Goal: Information Seeking & Learning: Learn about a topic

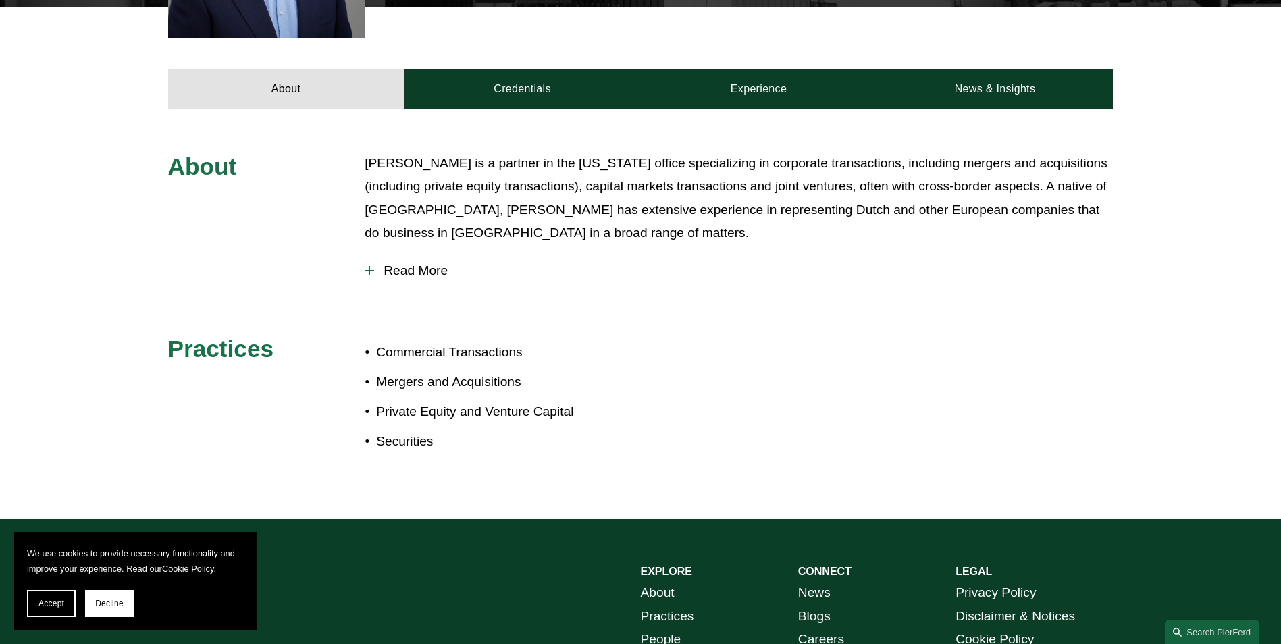
scroll to position [540, 0]
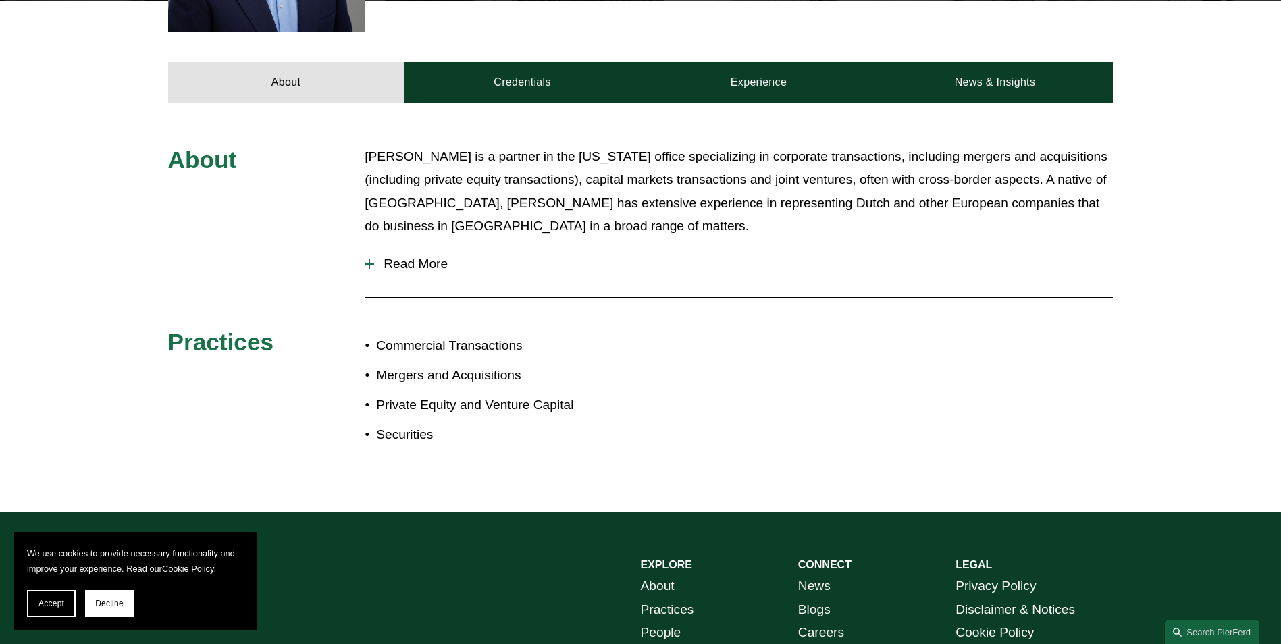
click at [403, 260] on span "Read More" at bounding box center [743, 264] width 739 height 15
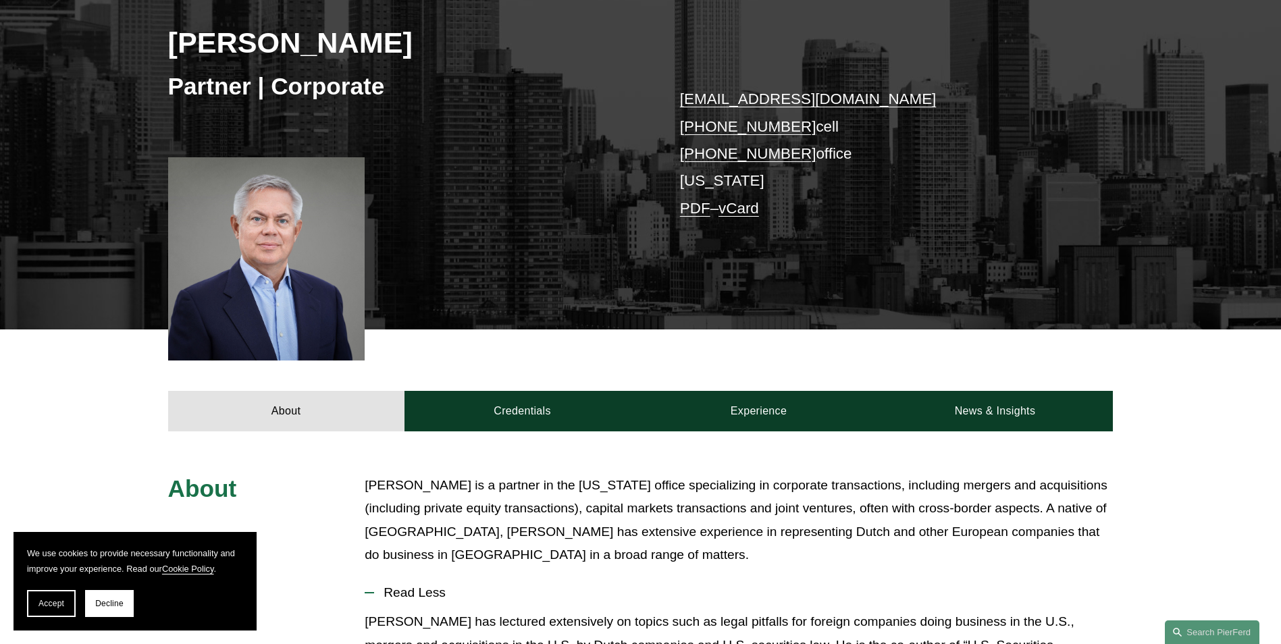
scroll to position [203, 0]
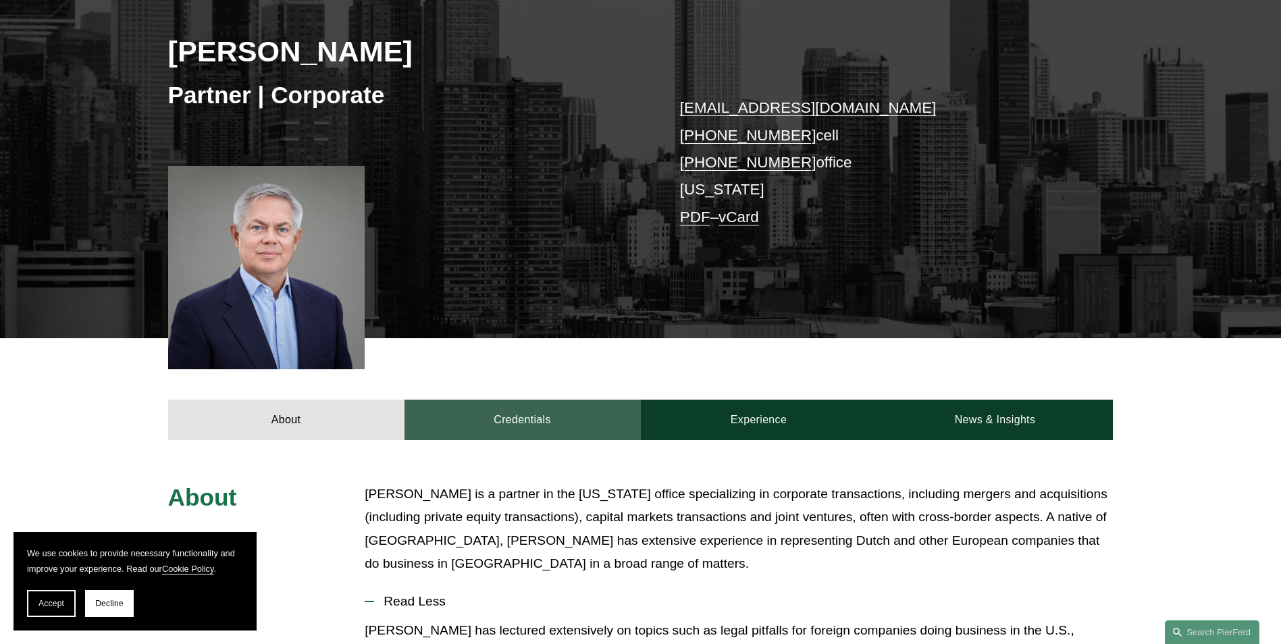
click at [514, 417] on link "Credentials" at bounding box center [522, 420] width 236 height 41
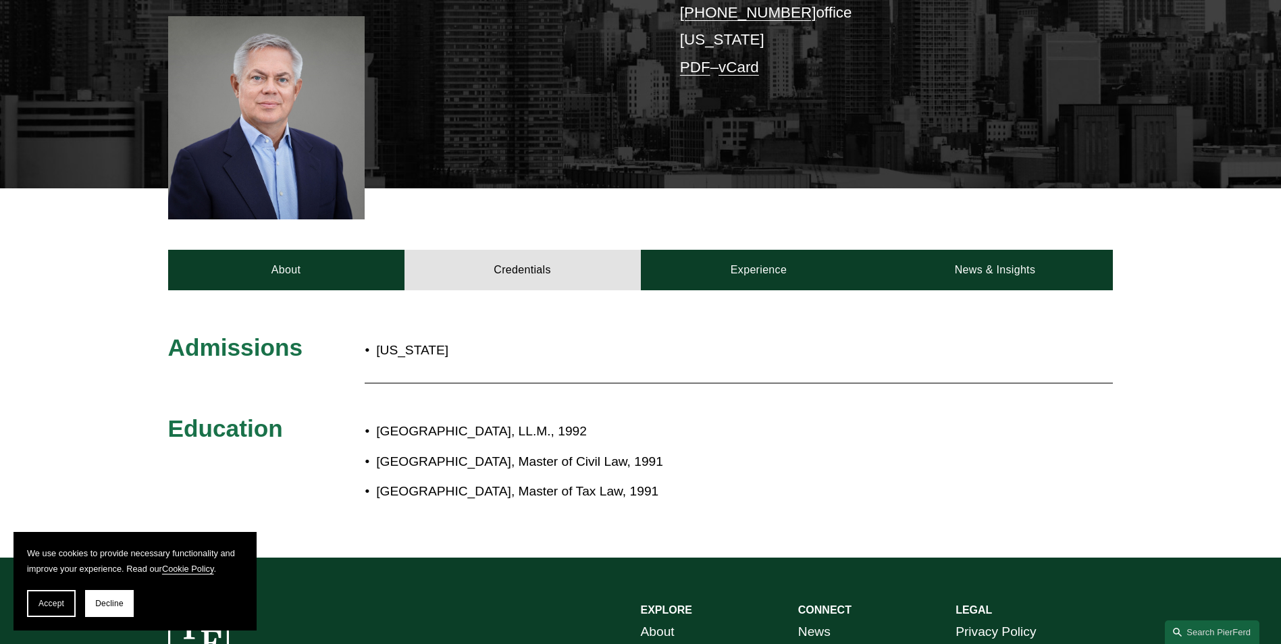
scroll to position [405, 0]
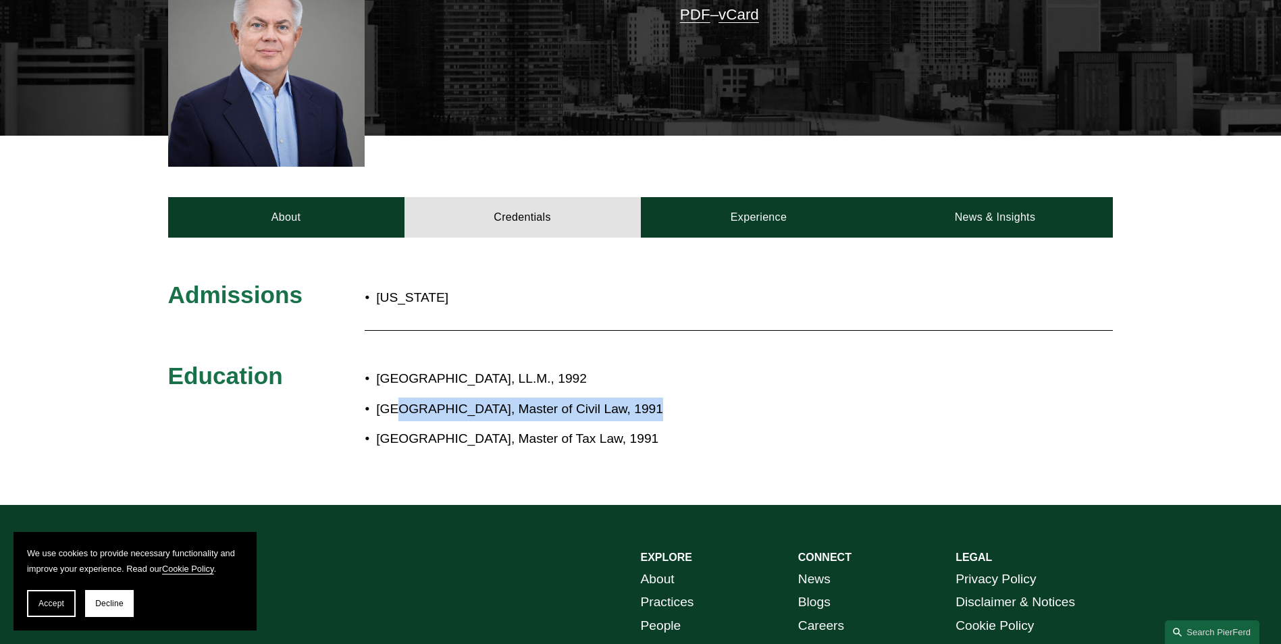
drag, startPoint x: 397, startPoint y: 411, endPoint x: 628, endPoint y: 410, distance: 230.9
click at [628, 410] on p "[GEOGRAPHIC_DATA], Master of Civil Law, 1991" at bounding box center [685, 410] width 619 height 24
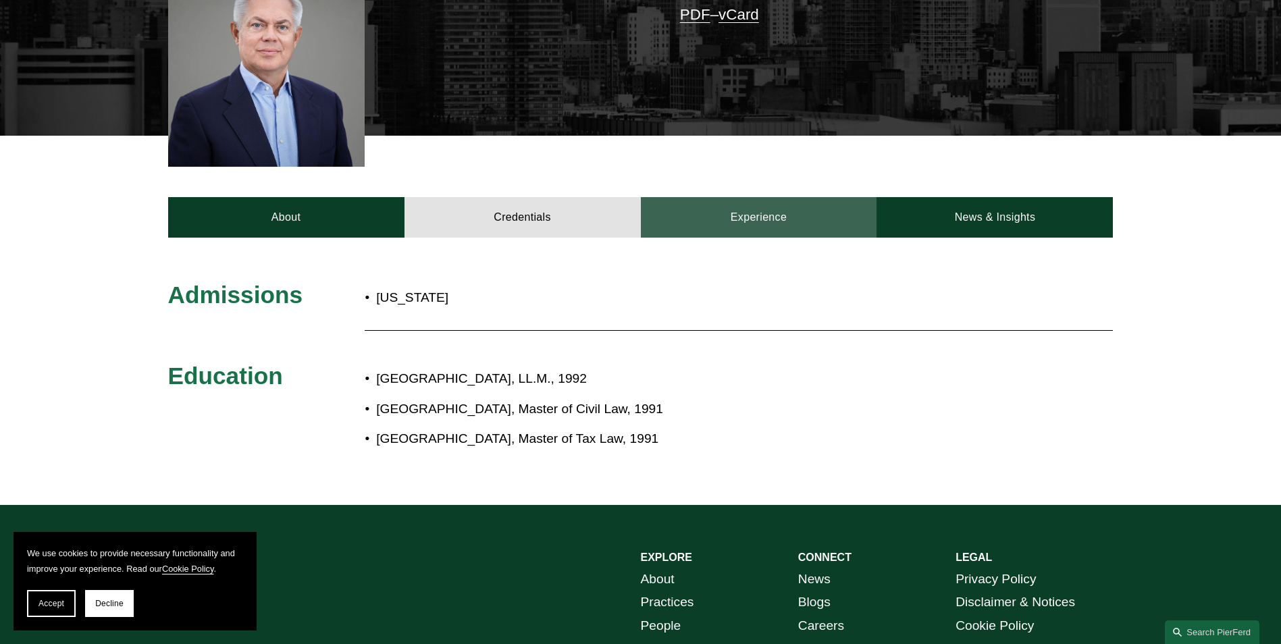
click at [730, 221] on link "Experience" at bounding box center [759, 217] width 236 height 41
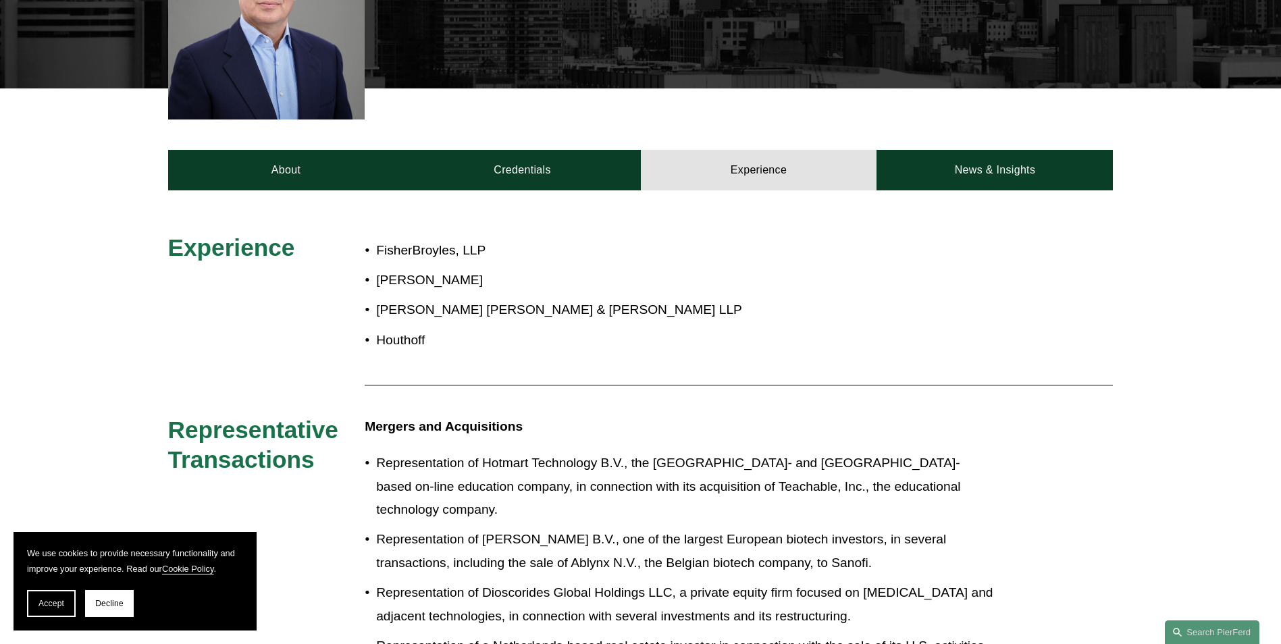
scroll to position [473, 0]
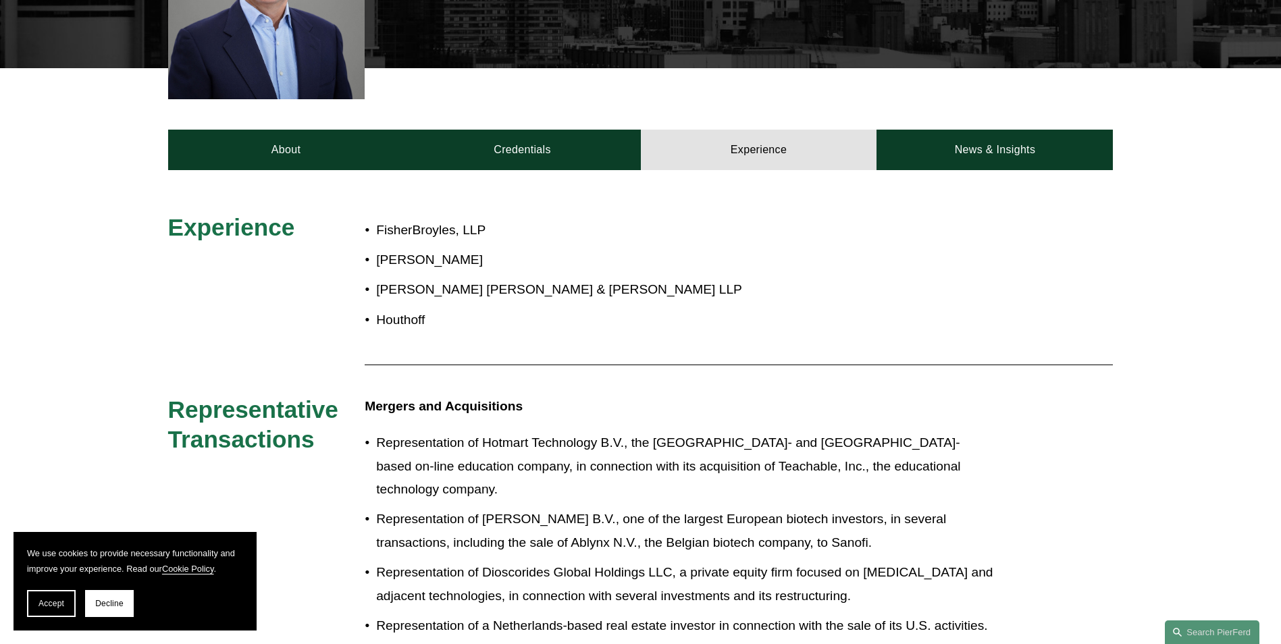
click at [394, 325] on p "Houthoff" at bounding box center [685, 321] width 619 height 24
drag, startPoint x: 394, startPoint y: 325, endPoint x: 481, endPoint y: 404, distance: 117.6
click at [481, 404] on strong "Mergers and Acquisitions" at bounding box center [444, 406] width 158 height 14
click at [381, 284] on p "[PERSON_NAME] [PERSON_NAME] & [PERSON_NAME] LLP" at bounding box center [685, 290] width 619 height 24
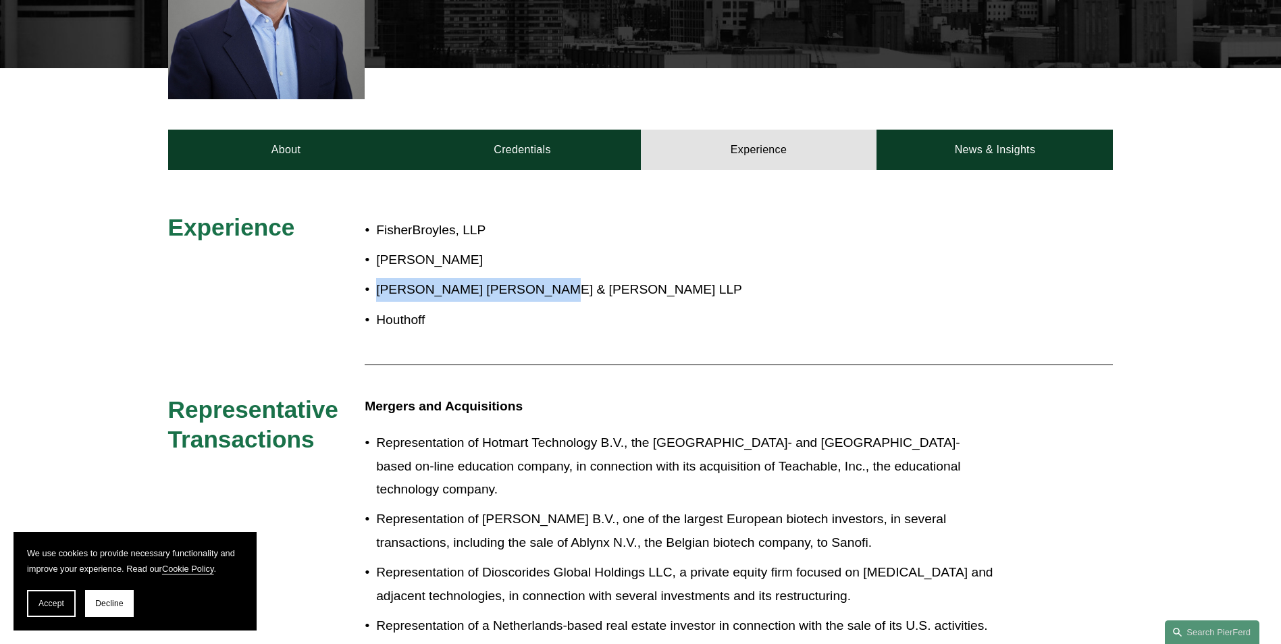
drag, startPoint x: 381, startPoint y: 284, endPoint x: 526, endPoint y: 284, distance: 145.2
click at [526, 284] on p "[PERSON_NAME] [PERSON_NAME] & [PERSON_NAME] LLP" at bounding box center [685, 290] width 619 height 24
click at [529, 284] on p "[PERSON_NAME] [PERSON_NAME] & [PERSON_NAME] LLP" at bounding box center [685, 290] width 619 height 24
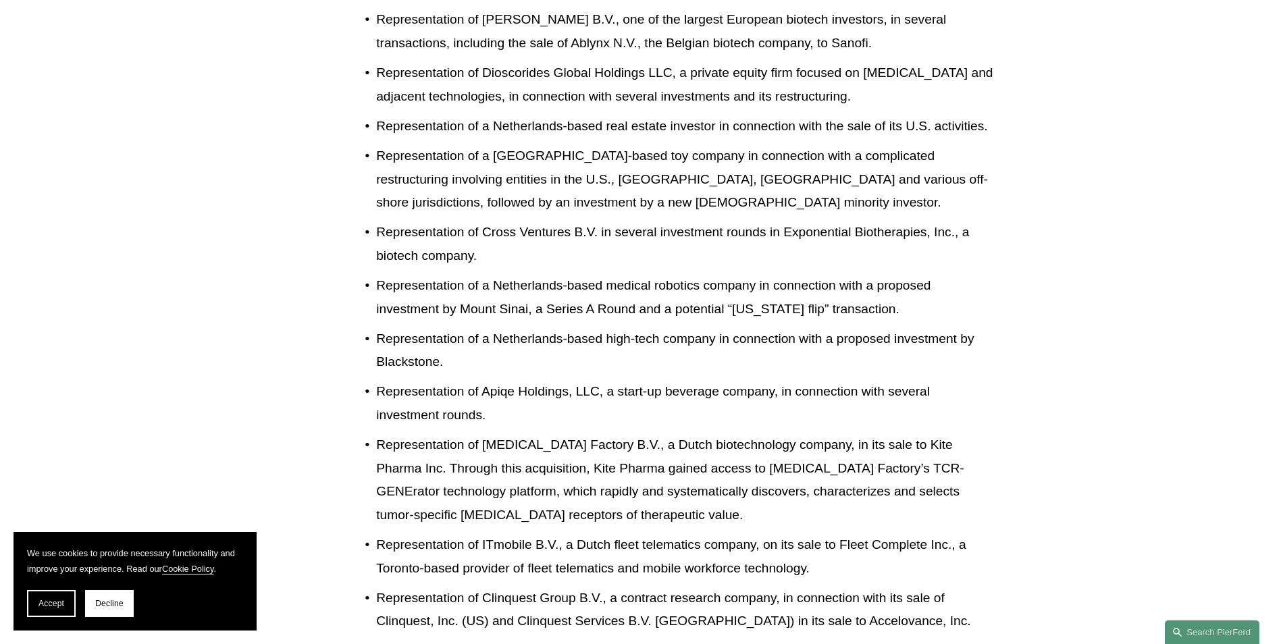
scroll to position [125, 0]
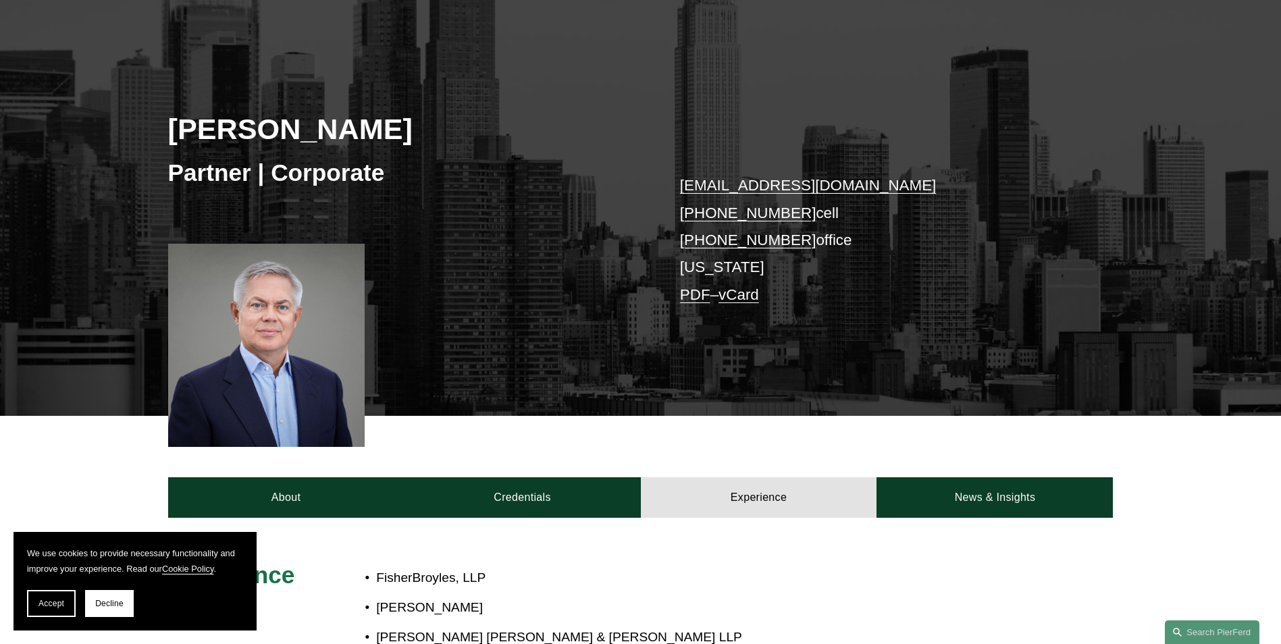
drag, startPoint x: 1120, startPoint y: 346, endPoint x: 1079, endPoint y: 134, distance: 216.7
